Goal: Communication & Community: Ask a question

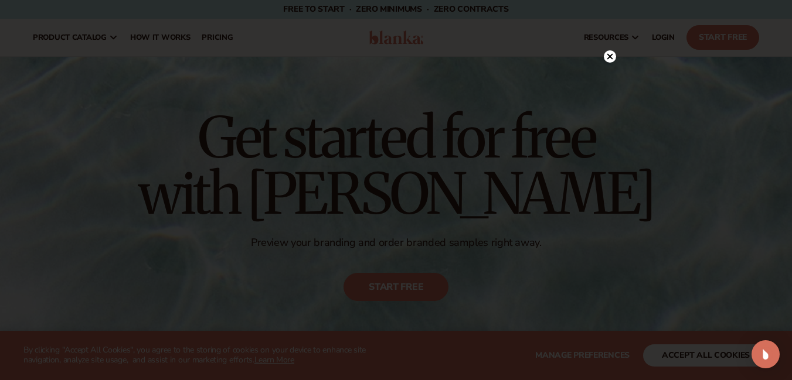
click at [610, 57] on icon at bounding box center [610, 57] width 6 height 6
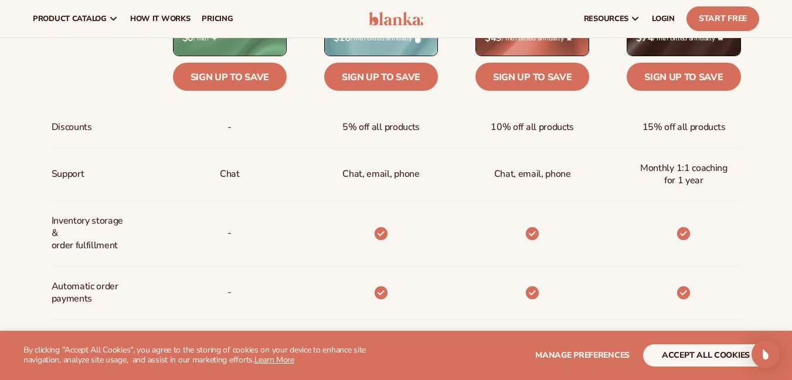
scroll to position [422, 0]
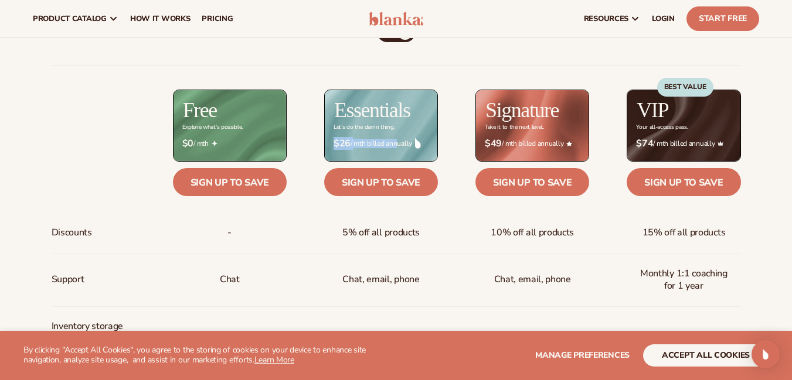
drag, startPoint x: 394, startPoint y: 147, endPoint x: 291, endPoint y: 144, distance: 102.6
click at [291, 144] on div "$ $26 / mth billed annually" at bounding box center [362, 144] width 151 height 30
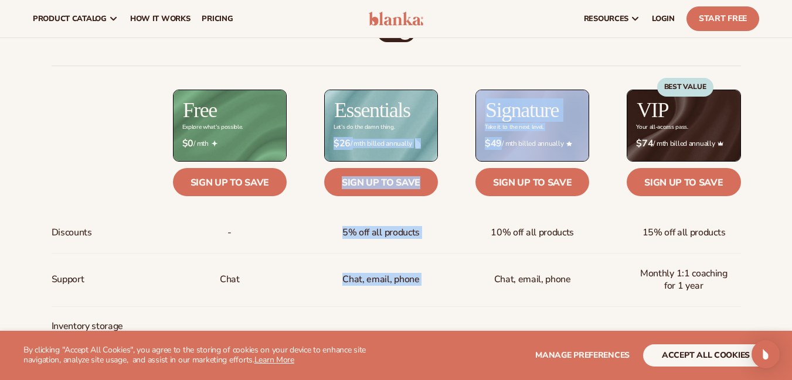
drag, startPoint x: 291, startPoint y: 144, endPoint x: 451, endPoint y: 154, distance: 159.8
click at [451, 154] on div "$ $49 / mth billed annually" at bounding box center [513, 144] width 151 height 30
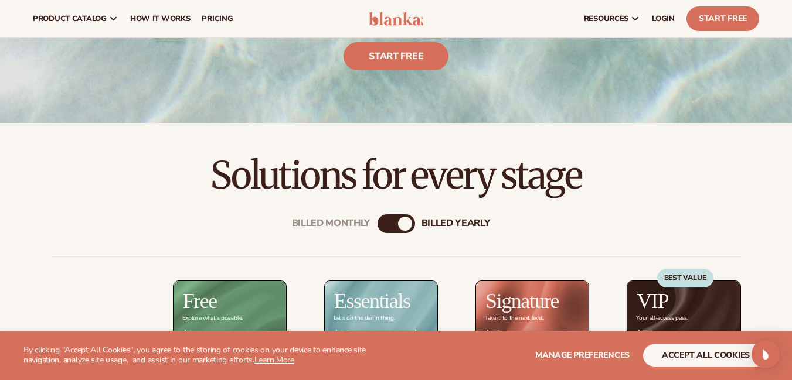
scroll to position [211, 0]
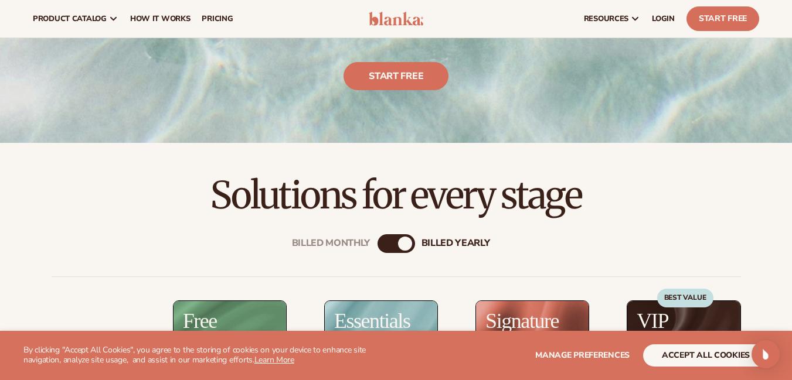
click at [402, 235] on div "Billed Monthly billed Yearly" at bounding box center [397, 243] width 38 height 19
click at [404, 237] on div "billed Yearly" at bounding box center [405, 244] width 14 height 14
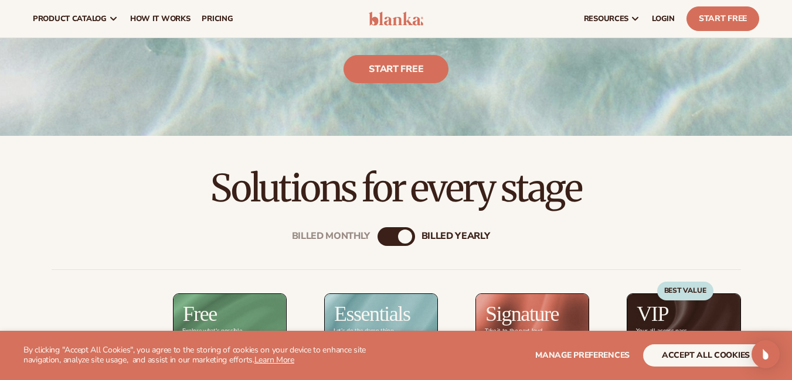
scroll to position [422, 0]
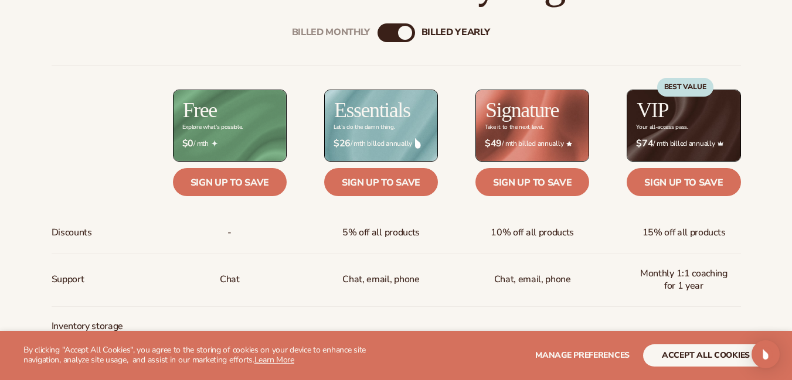
click at [404, 36] on div "billed Yearly" at bounding box center [405, 33] width 14 height 14
click at [397, 28] on div "Billed Monthly billed Yearly" at bounding box center [397, 32] width 38 height 19
drag, startPoint x: 407, startPoint y: 39, endPoint x: 379, endPoint y: 36, distance: 28.2
click at [379, 36] on div "Billed Monthly billed Yearly" at bounding box center [397, 32] width 38 height 19
click at [382, 33] on div "Billed Monthly" at bounding box center [385, 33] width 14 height 14
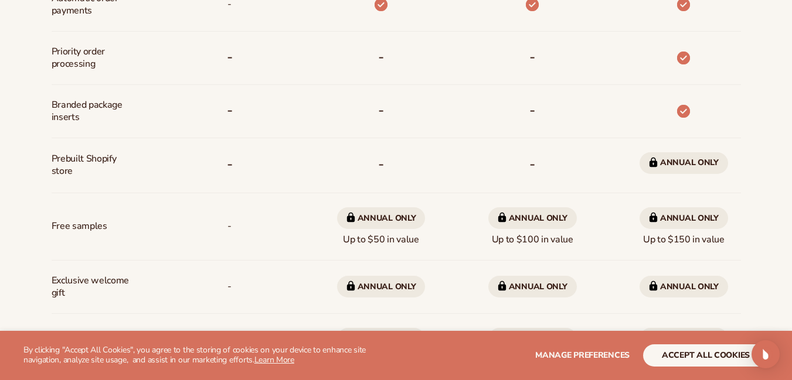
scroll to position [844, 0]
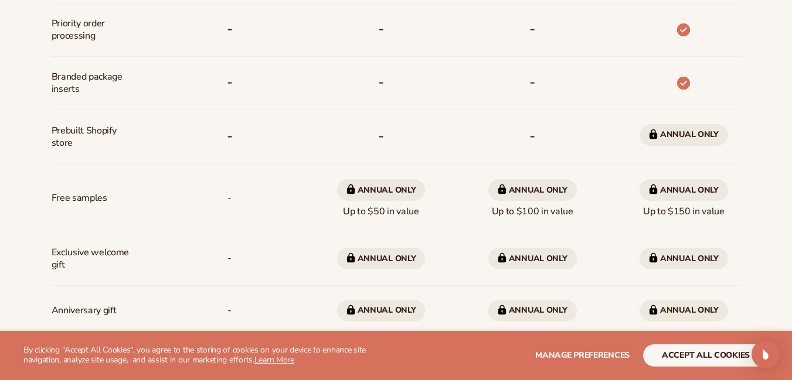
click at [408, 215] on span "Annual only Up to $50 in value" at bounding box center [381, 199] width 89 height 48
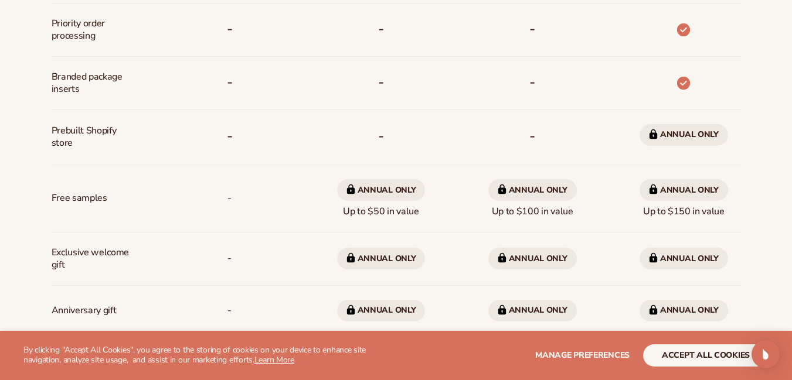
click at [408, 215] on span "Annual only Up to $50 in value" at bounding box center [381, 199] width 89 height 48
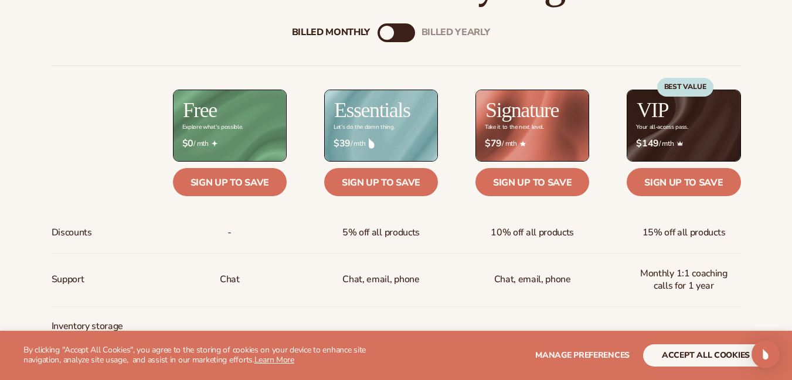
scroll to position [528, 0]
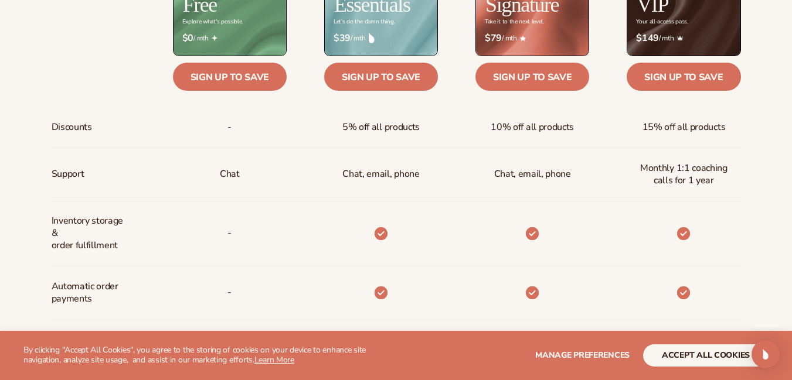
click at [679, 174] on span "Monthly 1:1 coaching calls for 1 year" at bounding box center [683, 175] width 95 height 34
drag, startPoint x: 679, startPoint y: 174, endPoint x: 683, endPoint y: 181, distance: 7.9
click at [683, 181] on span "Monthly 1:1 coaching calls for 1 year" at bounding box center [683, 175] width 95 height 34
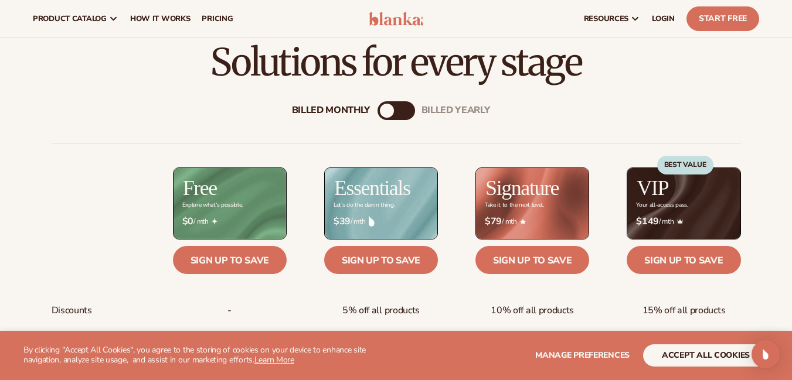
scroll to position [211, 0]
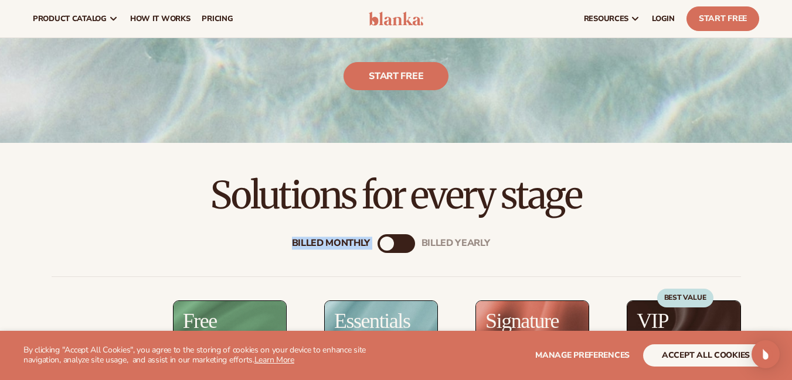
drag, startPoint x: 385, startPoint y: 240, endPoint x: 407, endPoint y: 246, distance: 22.5
click at [410, 249] on div "Billed Monthly billed Yearly" at bounding box center [397, 243] width 38 height 19
click at [407, 246] on div "billed Yearly" at bounding box center [408, 244] width 14 height 14
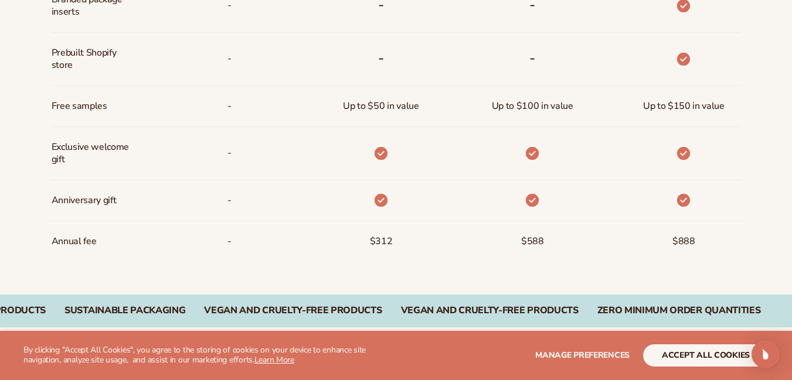
scroll to position [950, 0]
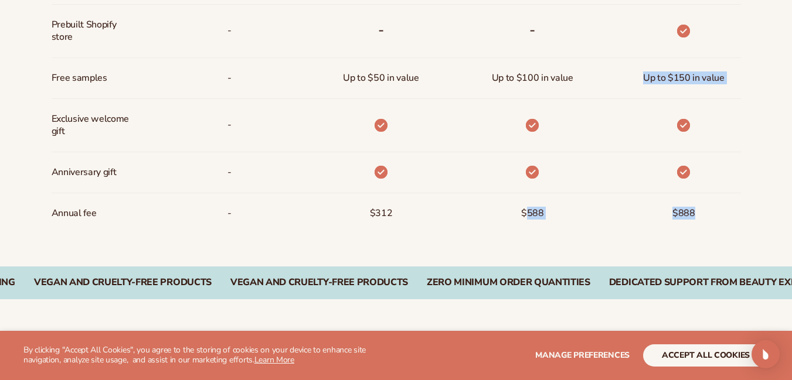
drag, startPoint x: 526, startPoint y: 212, endPoint x: 689, endPoint y: 227, distance: 164.3
click at [689, 227] on div "$888" at bounding box center [684, 213] width 42 height 40
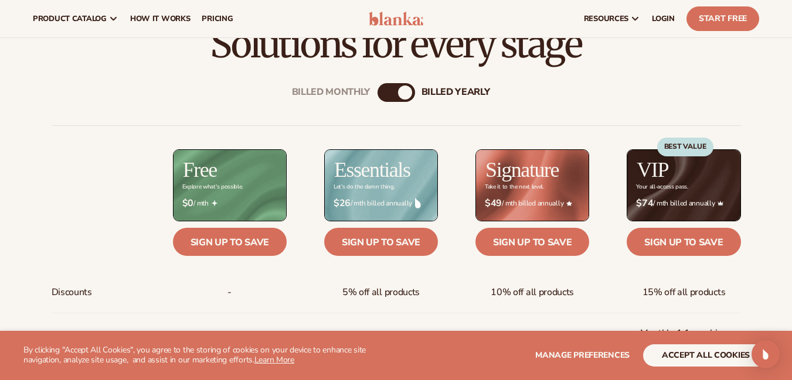
scroll to position [317, 0]
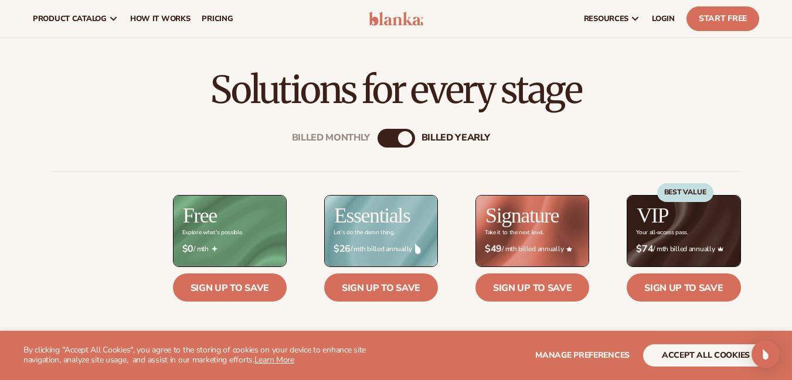
click at [403, 134] on div "billed Yearly" at bounding box center [405, 138] width 14 height 14
drag, startPoint x: 396, startPoint y: 134, endPoint x: 364, endPoint y: 142, distance: 33.3
click at [378, 142] on div "Billed Monthly billed Yearly" at bounding box center [397, 138] width 38 height 19
click at [386, 140] on div "Billed Monthly" at bounding box center [385, 138] width 14 height 14
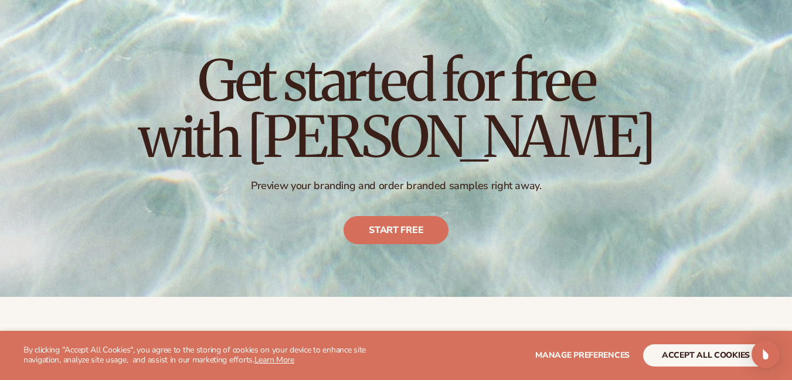
scroll to position [0, 0]
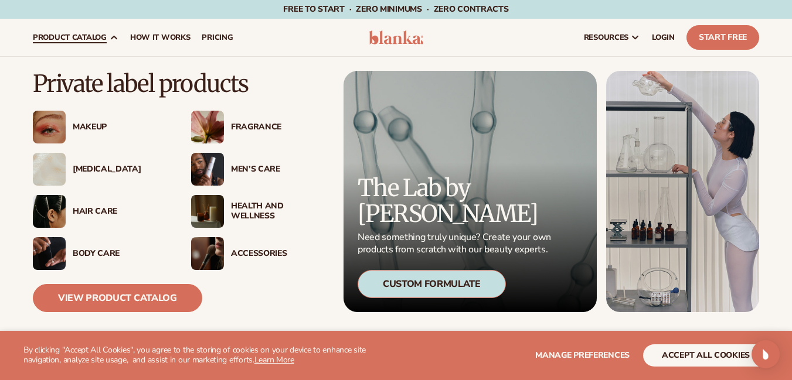
click at [221, 172] on img at bounding box center [207, 169] width 33 height 33
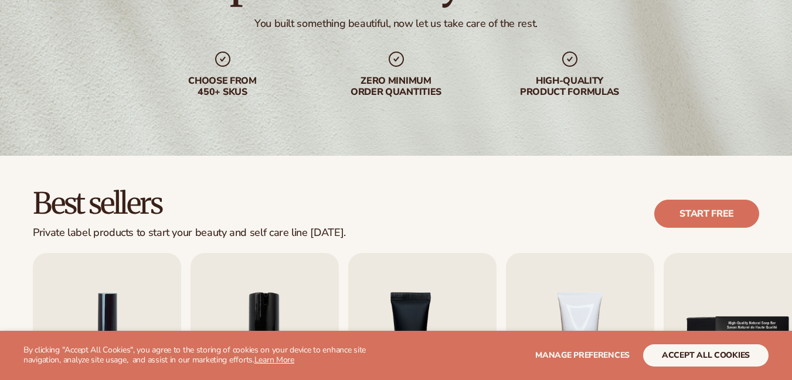
scroll to position [317, 0]
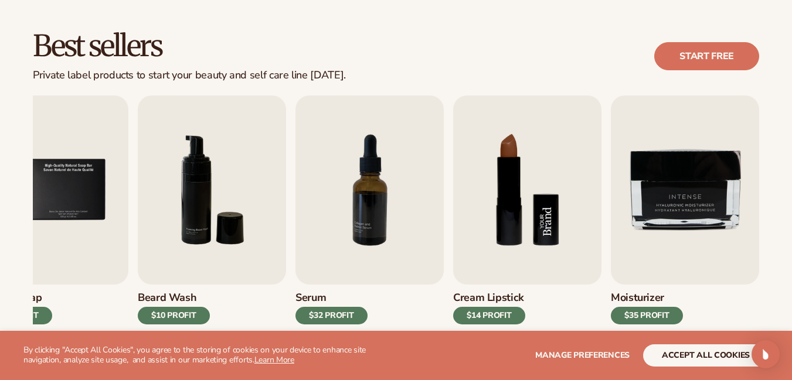
click at [483, 221] on img "8 / 9" at bounding box center [527, 190] width 148 height 189
click at [504, 188] on img "8 / 9" at bounding box center [527, 190] width 148 height 189
click at [713, 352] on button "accept all cookies" at bounding box center [705, 356] width 125 height 22
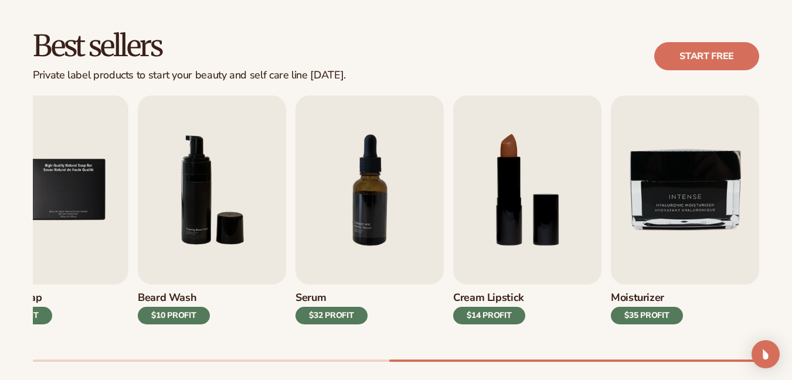
click at [498, 314] on div "$14 PROFIT" at bounding box center [489, 316] width 72 height 18
click at [482, 203] on img "8 / 9" at bounding box center [527, 190] width 148 height 189
click at [529, 182] on img "8 / 9" at bounding box center [527, 190] width 148 height 189
click at [484, 232] on img "8 / 9" at bounding box center [527, 190] width 148 height 189
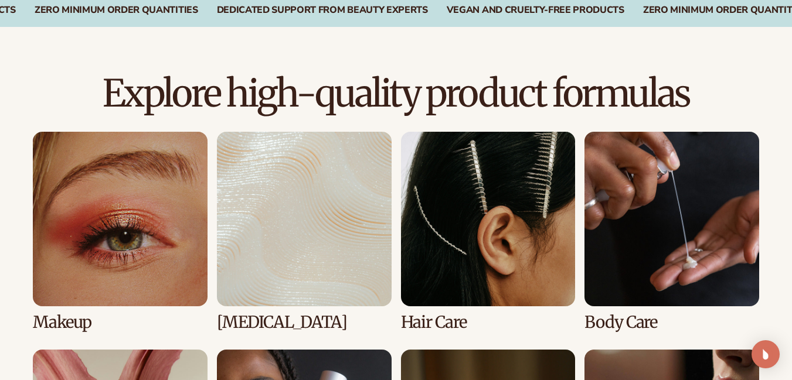
scroll to position [950, 0]
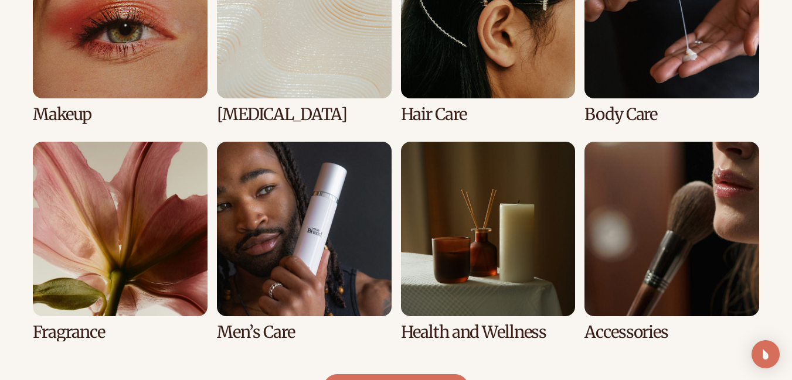
click at [288, 249] on link "6 / 8" at bounding box center [304, 242] width 175 height 200
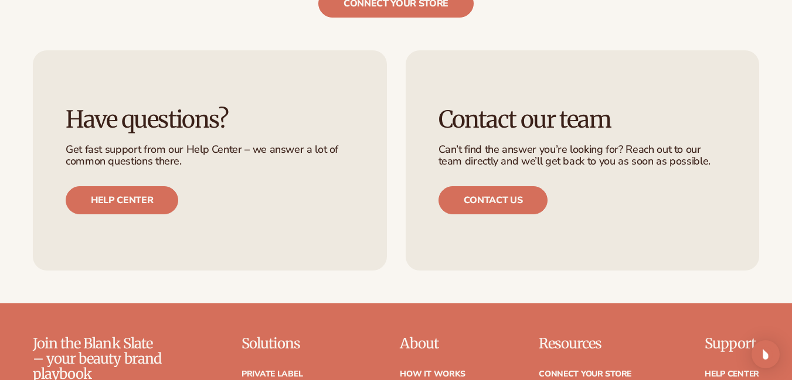
scroll to position [2110, 0]
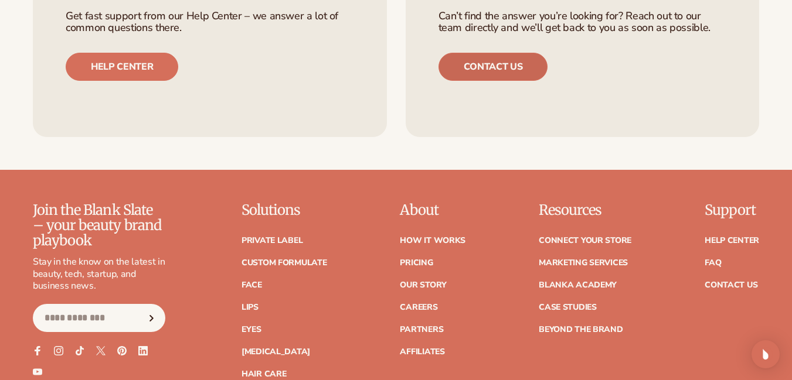
click at [506, 78] on link "Contact us" at bounding box center [493, 67] width 110 height 28
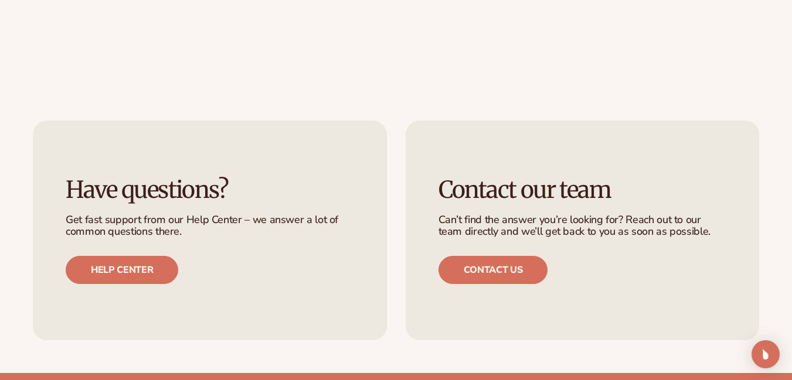
scroll to position [739, 0]
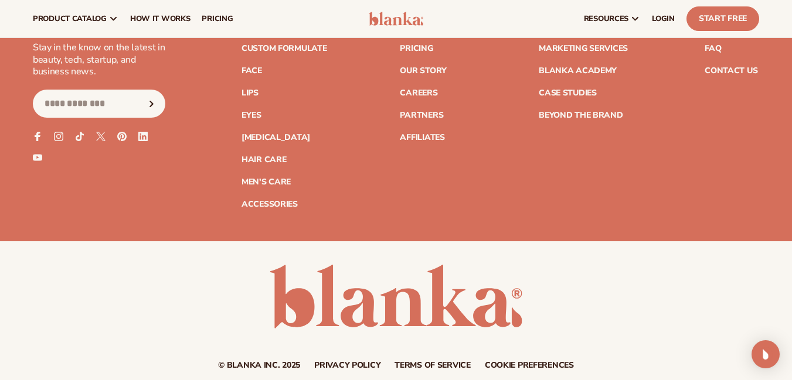
scroll to position [2386, 0]
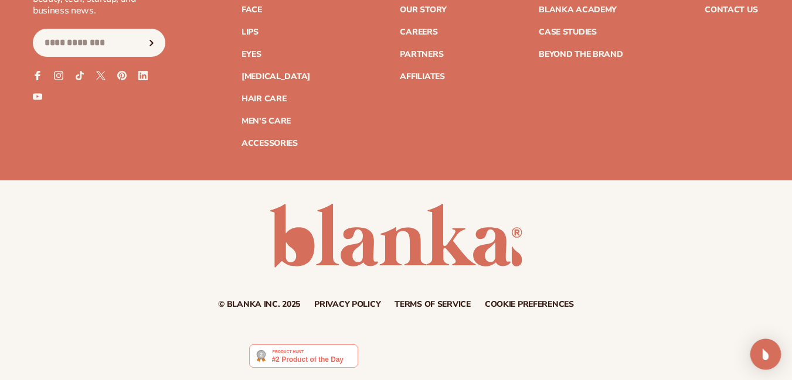
click at [765, 355] on img "Open Intercom Messenger" at bounding box center [765, 354] width 15 height 15
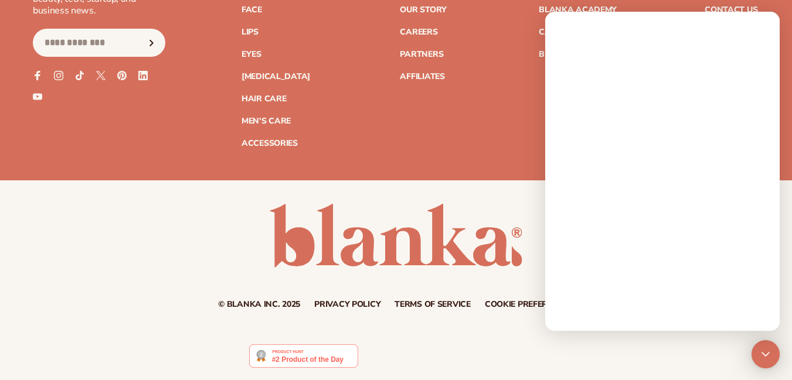
scroll to position [0, 0]
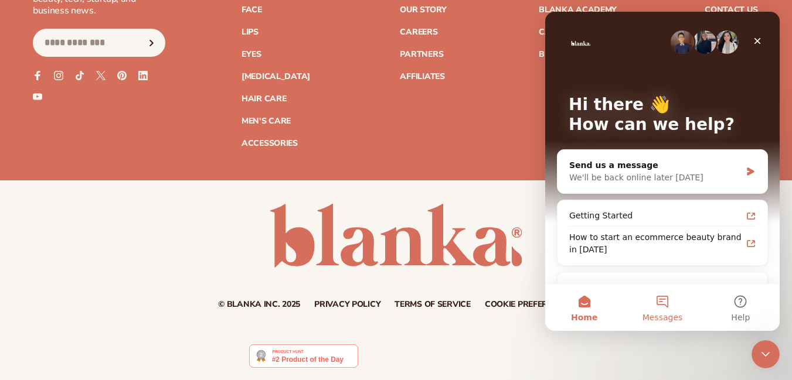
click at [658, 305] on button "Messages" at bounding box center [662, 307] width 78 height 47
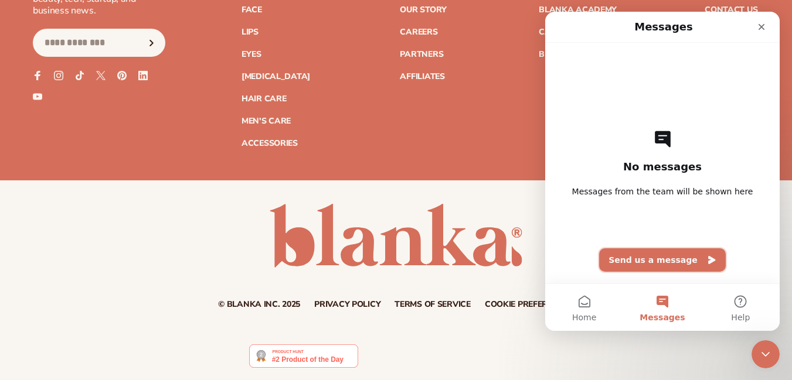
click at [674, 262] on button "Send us a message" at bounding box center [662, 260] width 127 height 23
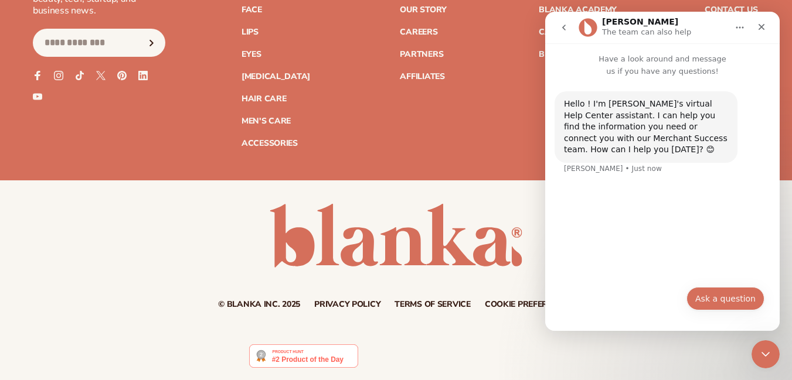
click at [715, 298] on button "Ask a question" at bounding box center [725, 298] width 78 height 23
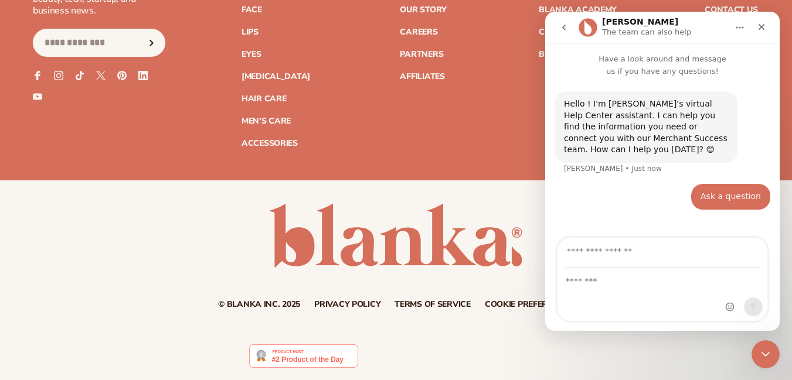
click at [667, 251] on input "Your email" at bounding box center [663, 253] width 196 height 30
type input "**********"
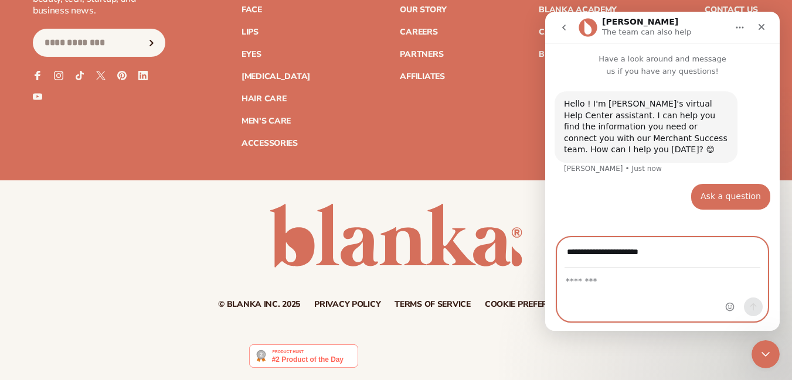
click at [677, 279] on textarea "Message…" at bounding box center [662, 278] width 210 height 20
type textarea "**********"
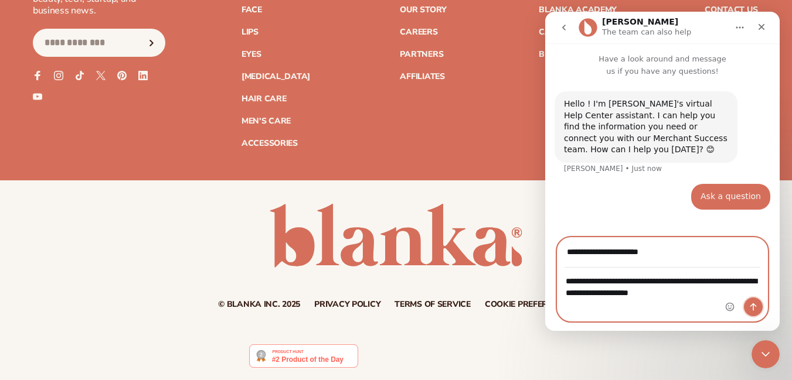
click at [752, 302] on icon "Send a message…" at bounding box center [753, 306] width 9 height 9
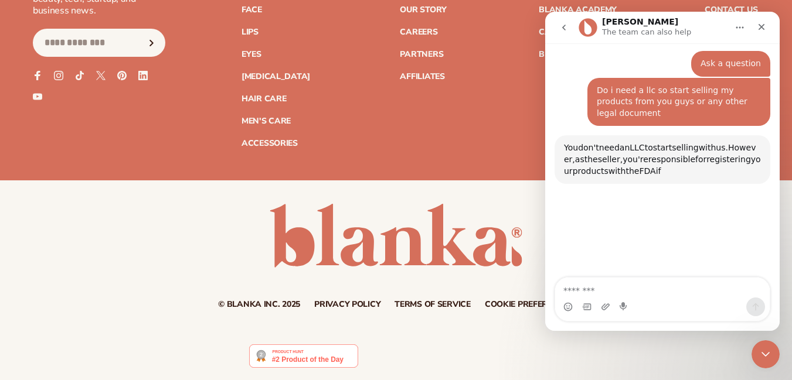
scroll to position [147, 0]
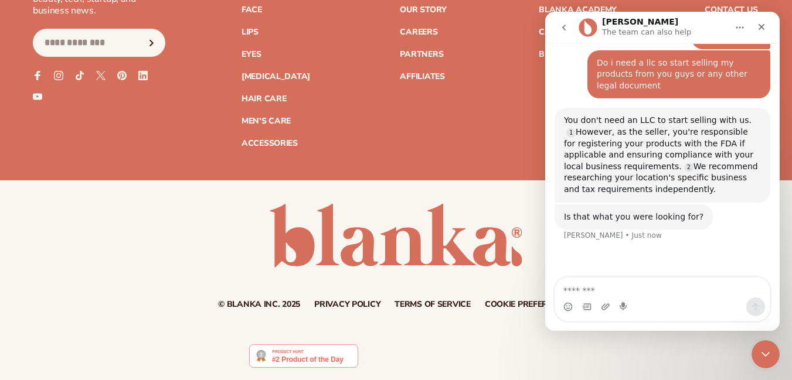
click at [613, 115] on div "You don't need an LLC to start selling with us. However, as the seller, you're …" at bounding box center [662, 155] width 197 height 80
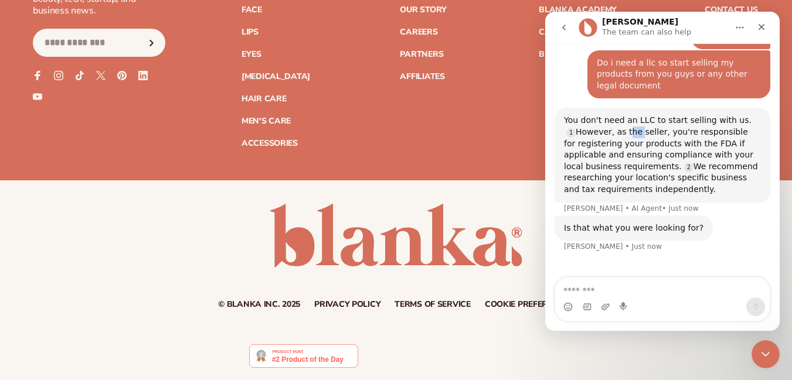
click at [613, 115] on div "You don't need an LLC to start selling with us. However, as the seller, you're …" at bounding box center [662, 155] width 197 height 80
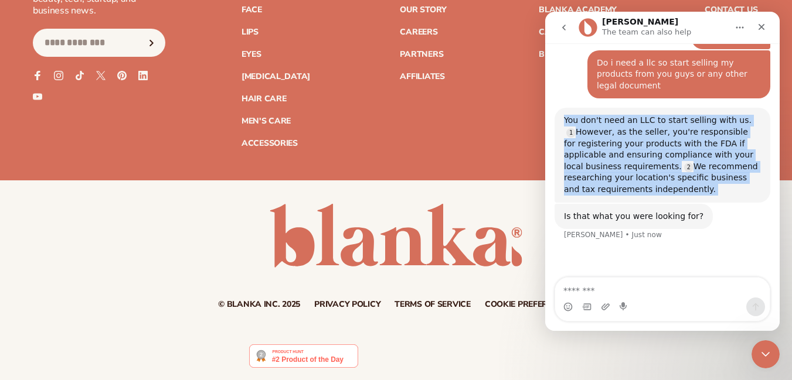
click at [613, 115] on div "You don't need an LLC to start selling with us. However, as the seller, you're …" at bounding box center [662, 155] width 197 height 80
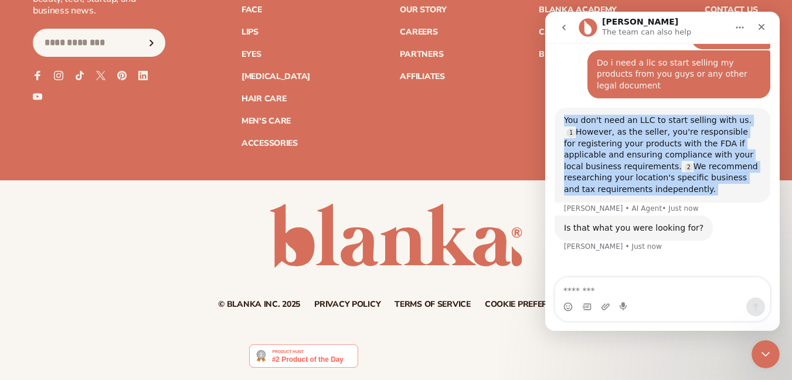
click at [613, 115] on div "You don't need an LLC to start selling with us. However, as the seller, you're …" at bounding box center [662, 155] width 197 height 80
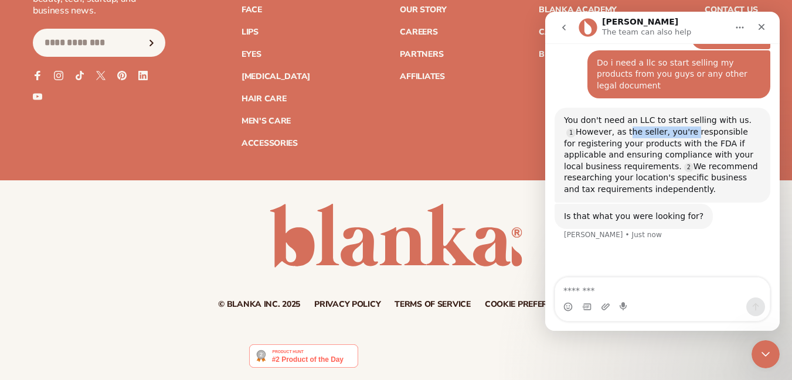
drag, startPoint x: 613, startPoint y: 109, endPoint x: 664, endPoint y: 111, distance: 51.0
click at [664, 115] on div "You don't need an LLC to start selling with us. However, as the seller, you're …" at bounding box center [662, 155] width 197 height 80
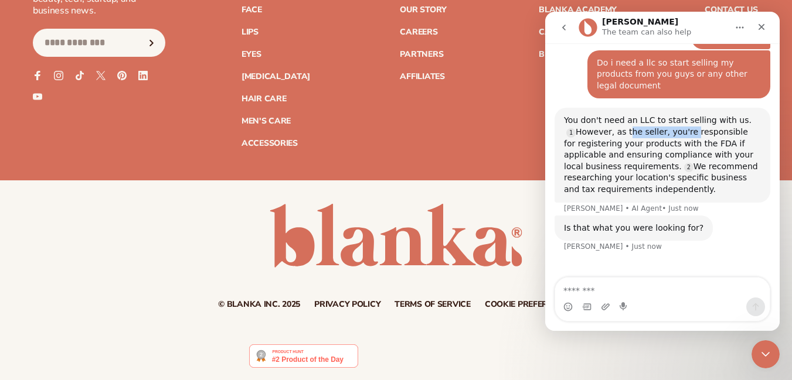
click at [664, 115] on div "You don't need an LLC to start selling with us. However, as the seller, you're …" at bounding box center [662, 155] width 197 height 80
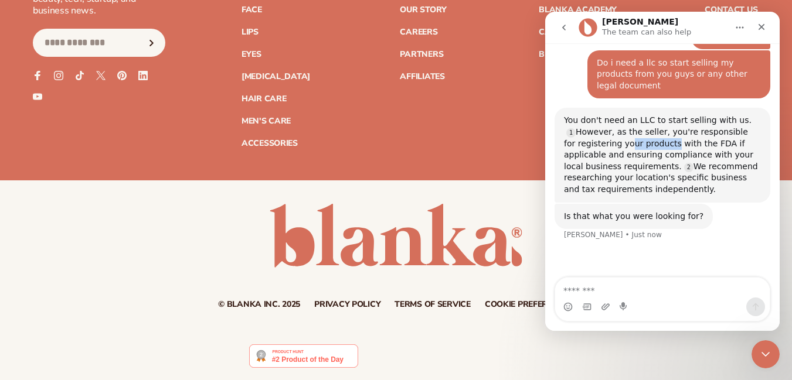
drag, startPoint x: 611, startPoint y: 118, endPoint x: 658, endPoint y: 118, distance: 46.3
click at [657, 118] on div "You don't need an LLC to start selling with us. However, as the seller, you're …" at bounding box center [662, 155] width 197 height 80
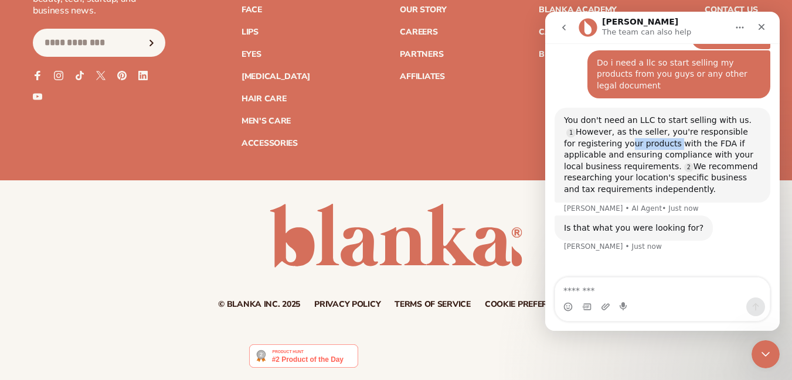
click at [658, 118] on div "You don't need an LLC to start selling with us. However, as the seller, you're …" at bounding box center [662, 155] width 197 height 80
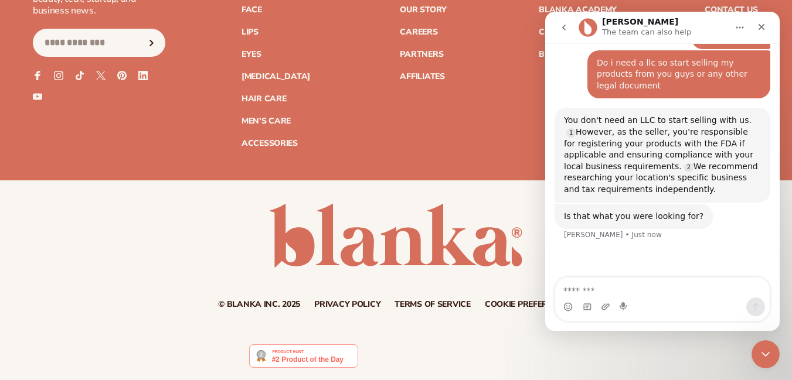
drag, startPoint x: 673, startPoint y: 118, endPoint x: 699, endPoint y: 118, distance: 26.4
click at [699, 118] on div "You don't need an LLC to start selling with us. However, as the seller, you're …" at bounding box center [662, 155] width 197 height 80
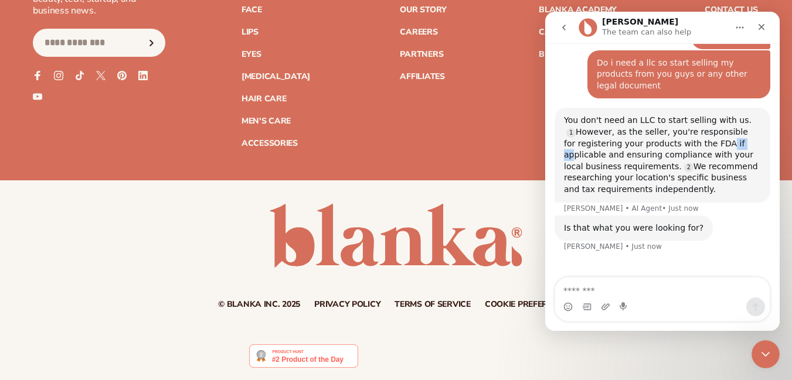
drag, startPoint x: 701, startPoint y: 118, endPoint x: 607, endPoint y: 124, distance: 94.0
click at [648, 124] on div "You don't need an LLC to start selling with us. However, as the seller, you're …" at bounding box center [662, 155] width 197 height 80
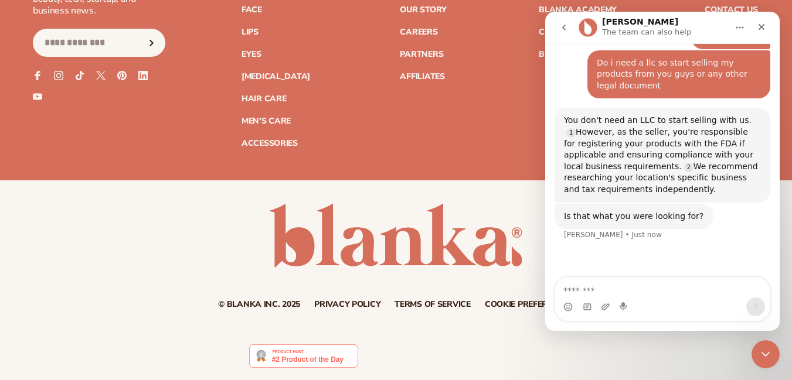
click at [606, 124] on div "You don't need an LLC to start selling with us. However, as the seller, you're …" at bounding box center [662, 155] width 197 height 80
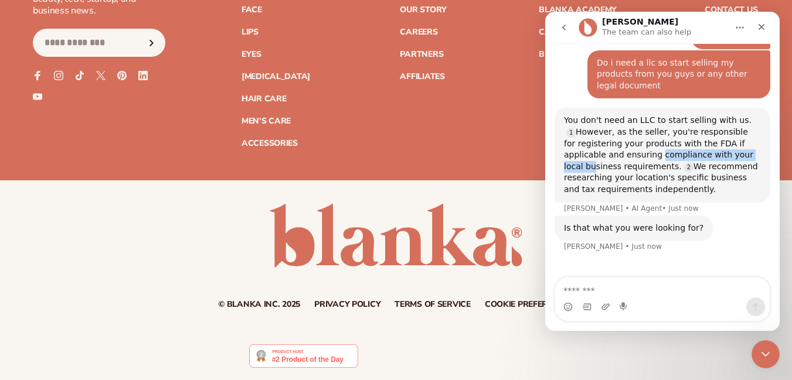
drag, startPoint x: 611, startPoint y: 131, endPoint x: 719, endPoint y: 131, distance: 107.3
click at [719, 131] on div "You don't need an LLC to start selling with us. However, as the seller, you're …" at bounding box center [662, 155] width 197 height 80
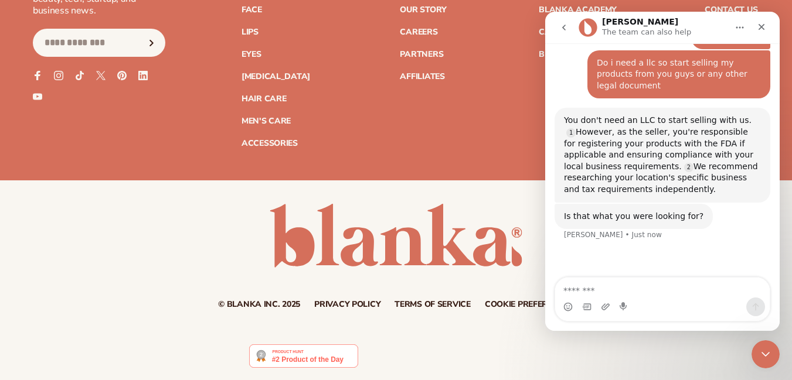
click at [557, 135] on div "You don't need an LLC to start selling with us. However, as the seller, you're …" at bounding box center [663, 155] width 216 height 94
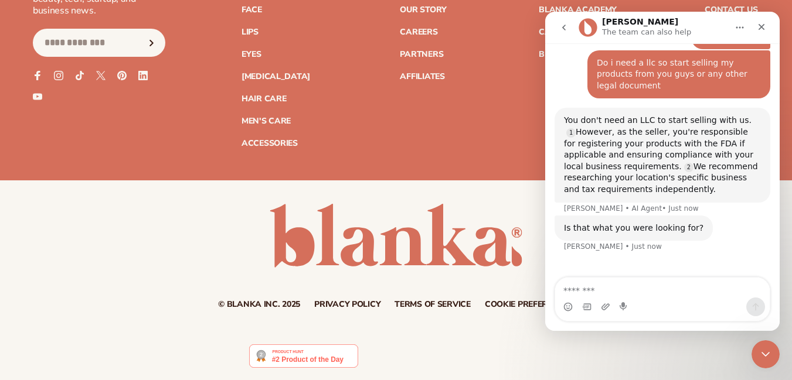
drag, startPoint x: 658, startPoint y: 159, endPoint x: 668, endPoint y: 164, distance: 11.0
click at [668, 164] on div "You don't need an LLC to start selling with us. However, as the seller, you're …" at bounding box center [662, 155] width 197 height 80
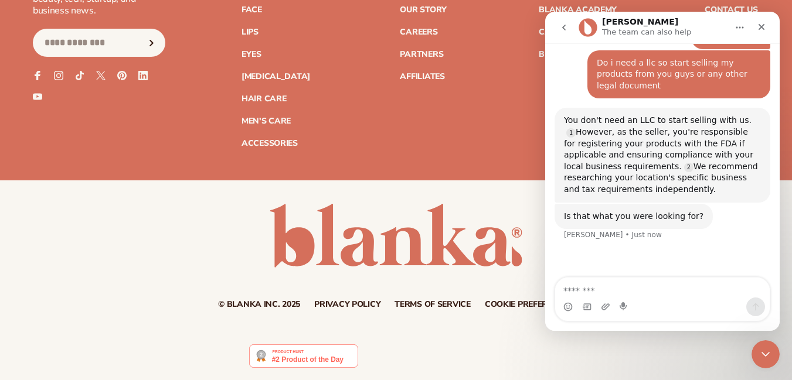
click at [668, 164] on div "You don't need an LLC to start selling with us. However, as the seller, you're …" at bounding box center [662, 155] width 197 height 80
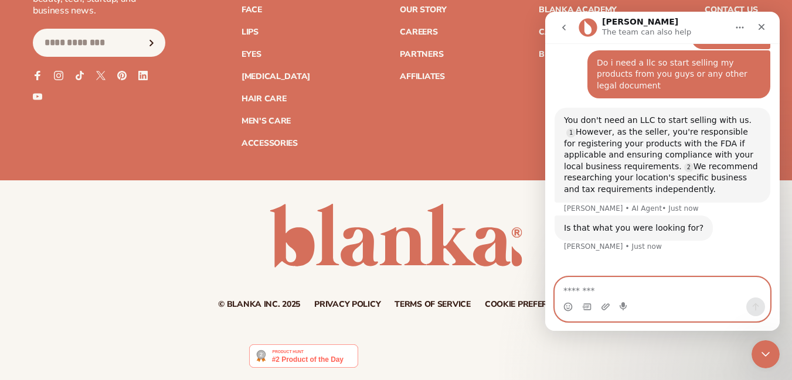
click at [676, 289] on textarea "Message…" at bounding box center [662, 288] width 215 height 20
type textarea "**********"
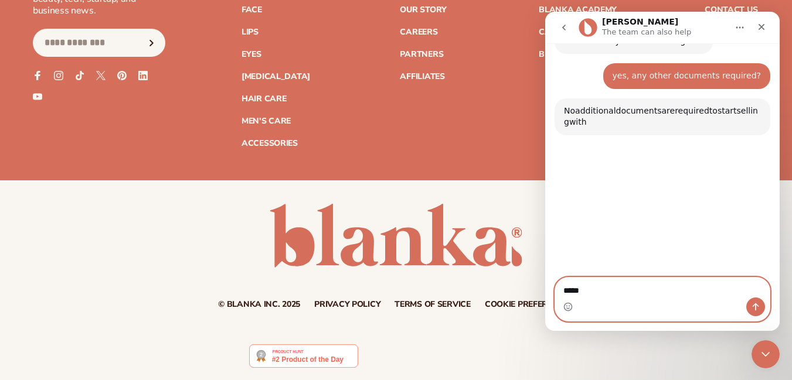
scroll to position [336, 0]
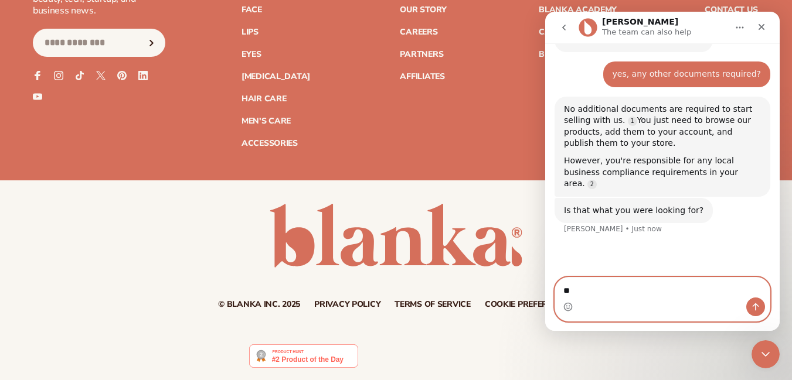
type textarea "*"
type textarea "**********"
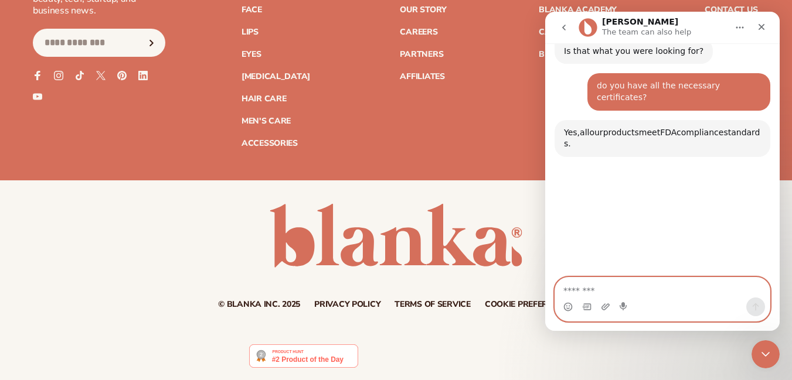
scroll to position [496, 0]
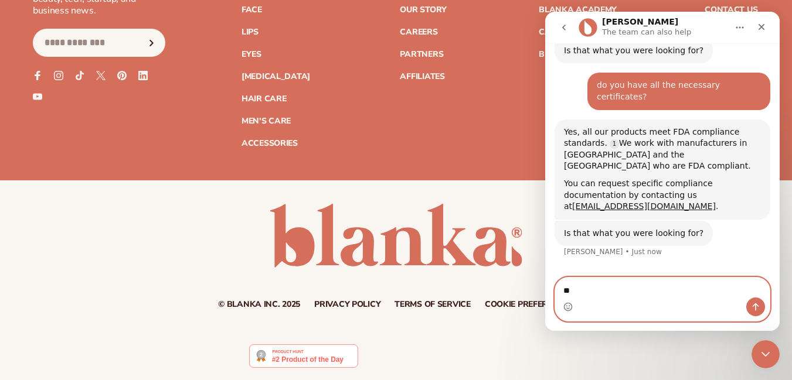
type textarea "***"
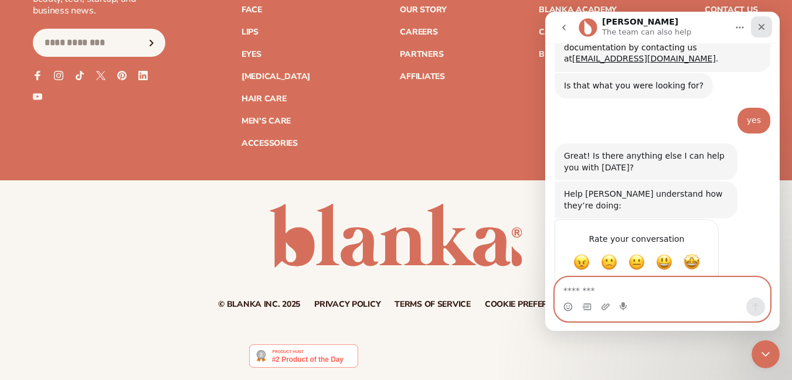
scroll to position [644, 0]
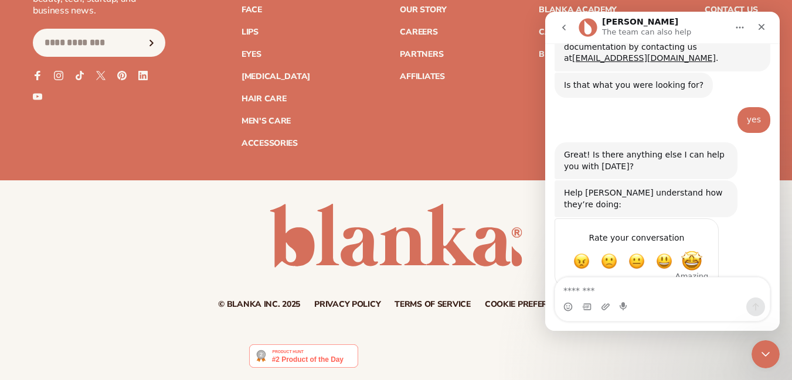
click at [690, 251] on span "Amazing" at bounding box center [691, 261] width 21 height 21
click at [760, 25] on icon "Close" at bounding box center [761, 26] width 9 height 9
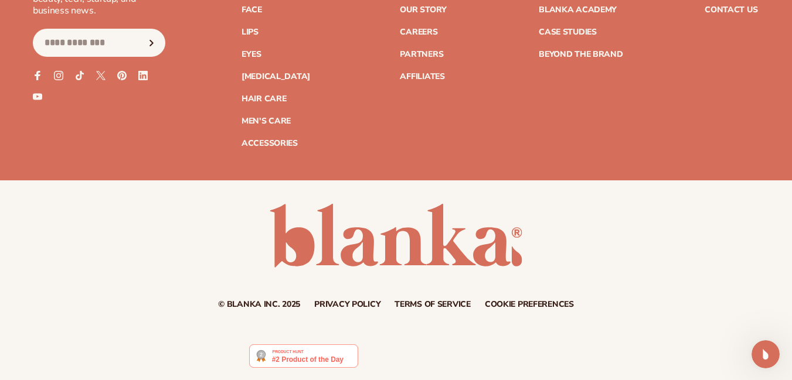
scroll to position [2, 0]
